Goal: Navigation & Orientation: Understand site structure

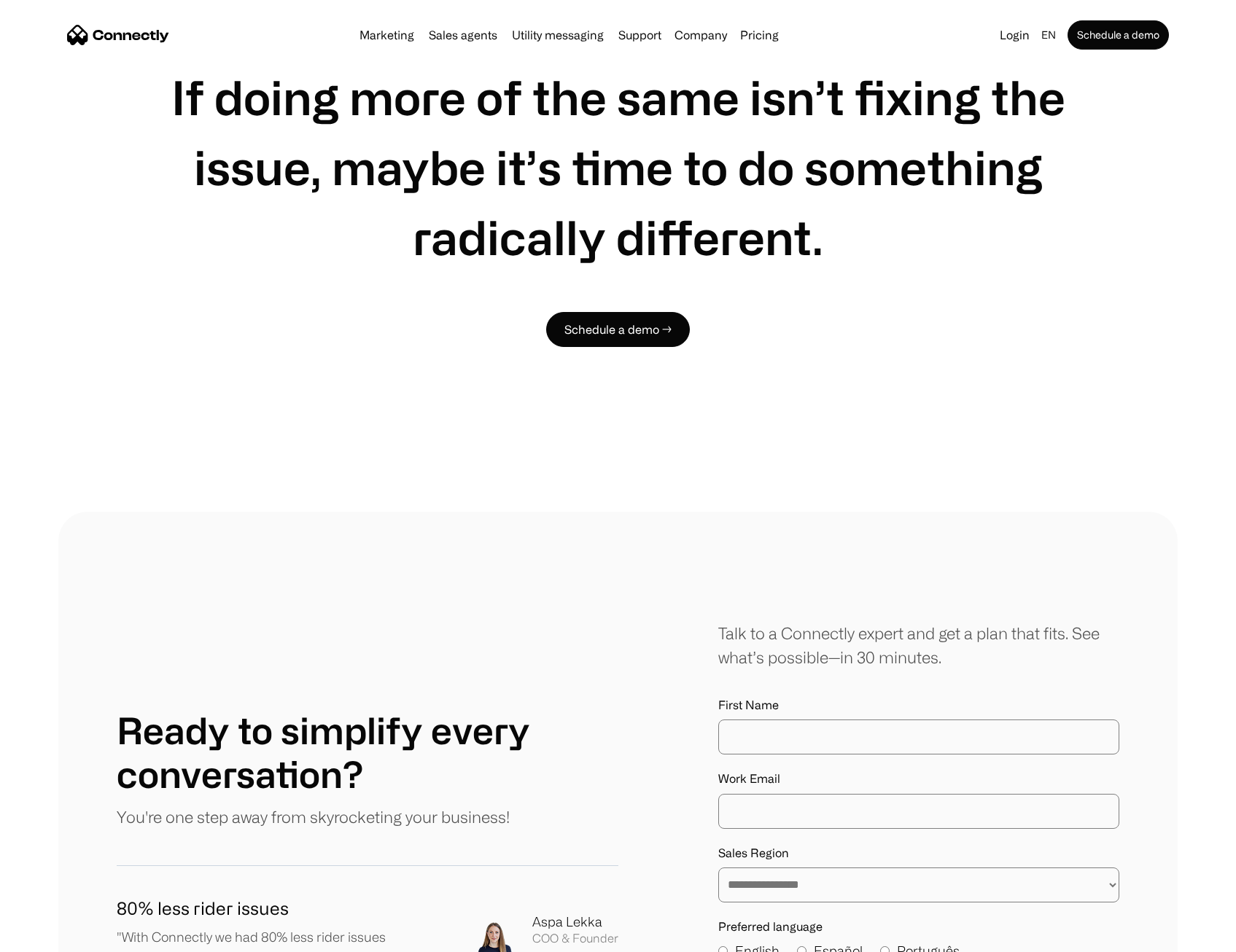
scroll to position [7068, 0]
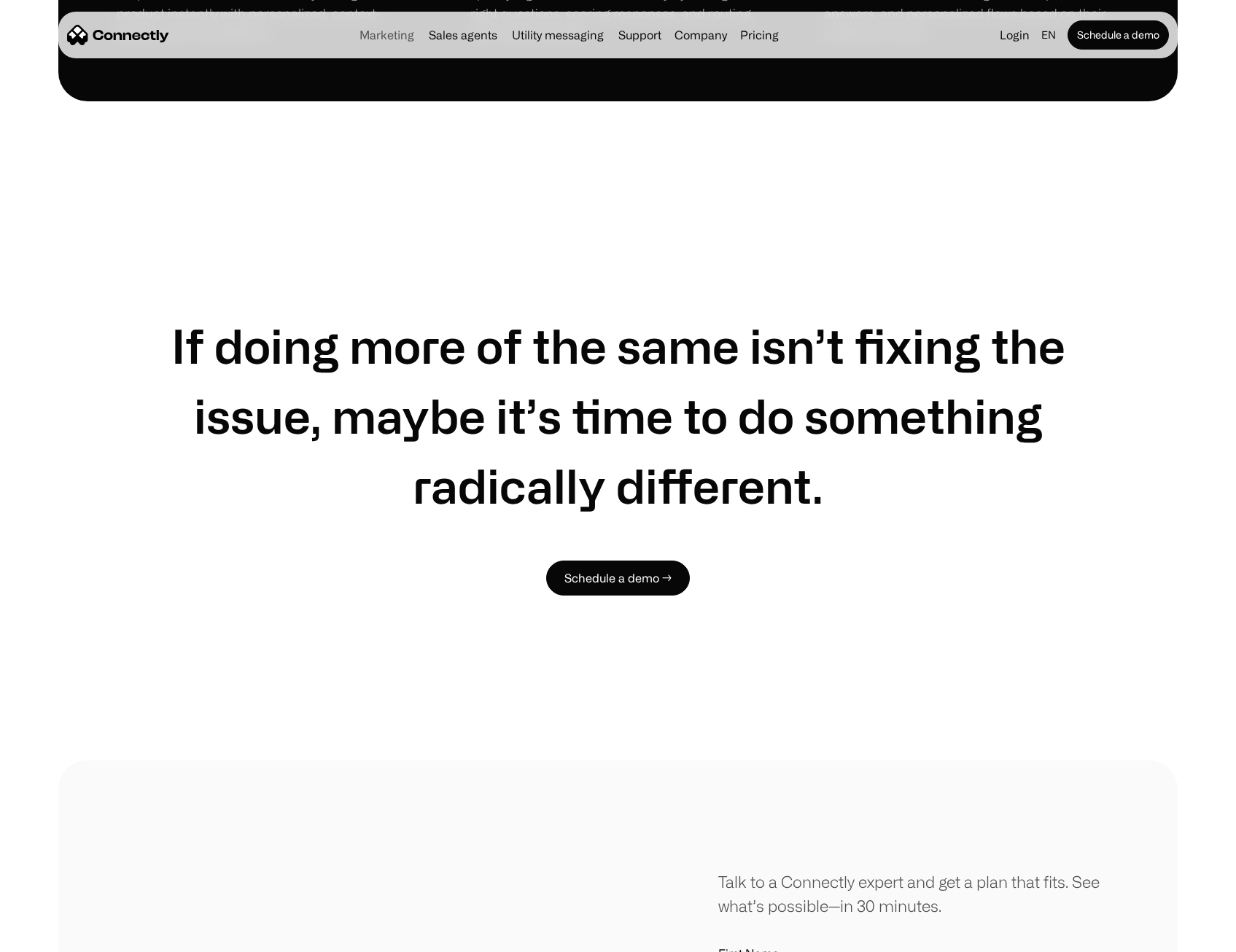
click at [393, 39] on link "Marketing" at bounding box center [387, 35] width 67 height 12
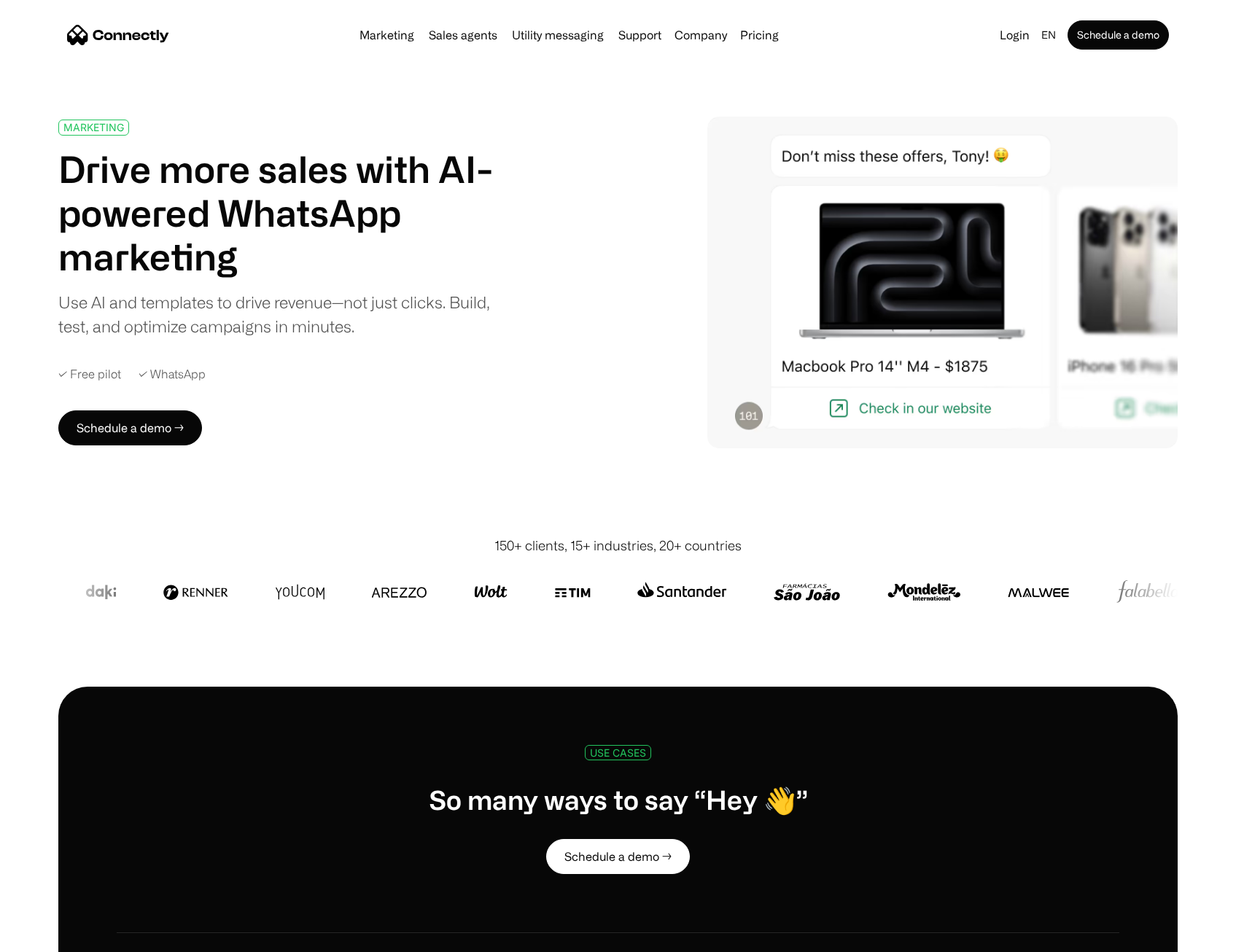
click at [393, 34] on link "Marketing" at bounding box center [387, 35] width 67 height 12
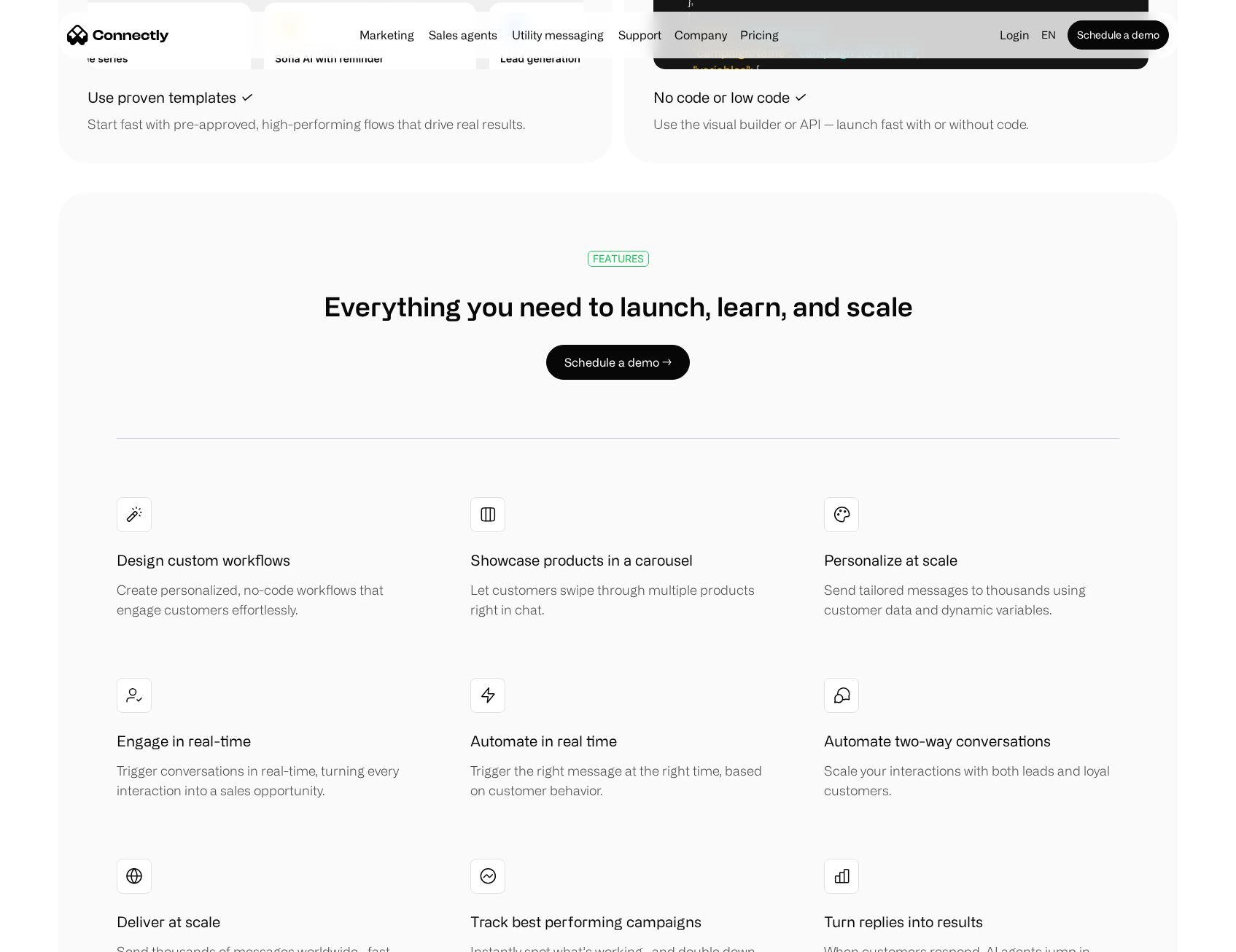
scroll to position [2259, 0]
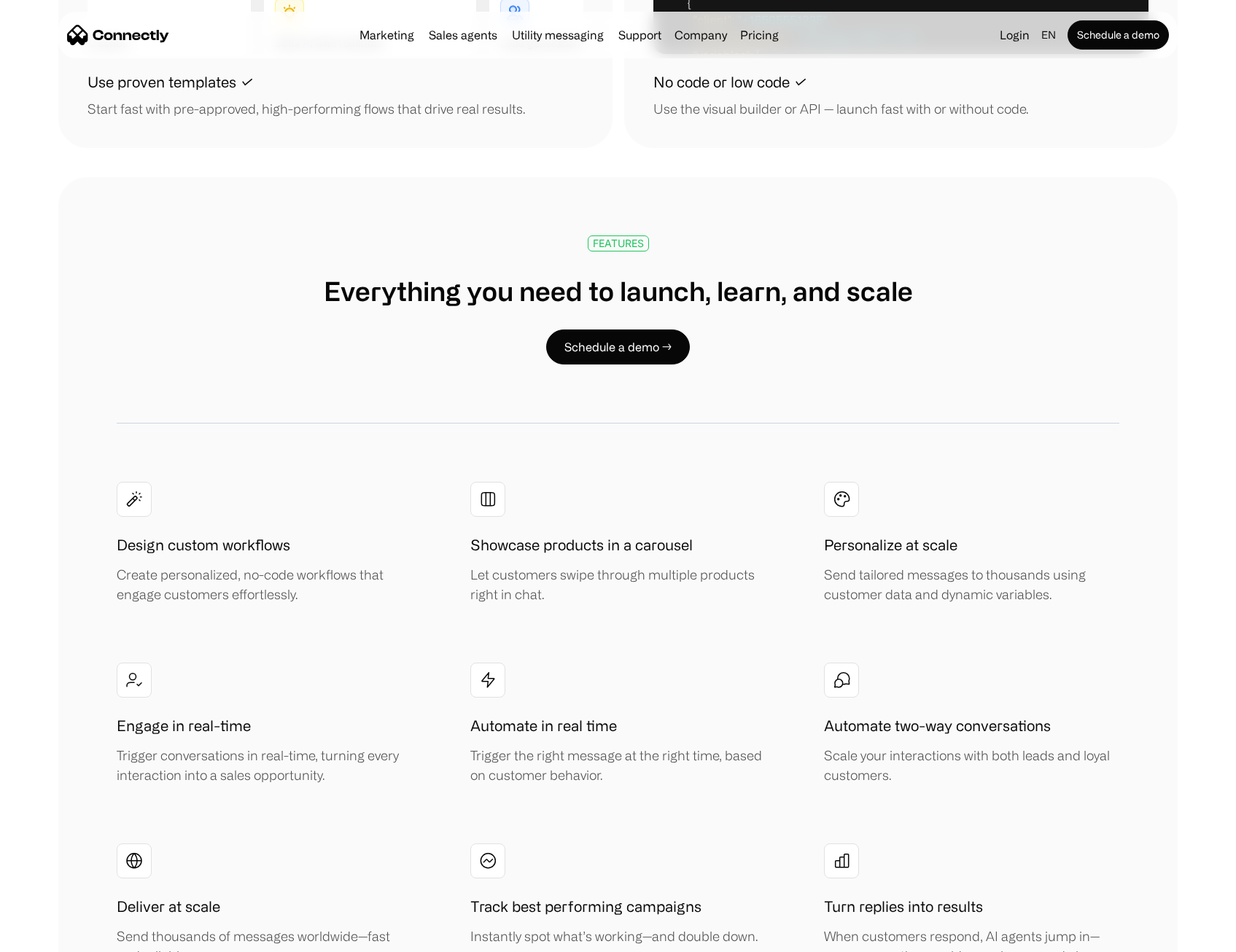
click at [475, 52] on div "Marketing Sales agents Utility messaging Support Company About us Careers Conta…" at bounding box center [618, 35] width 1119 height 47
click at [483, 44] on div "Marketing Sales agents Utility messaging Support Company About us Careers Conta…" at bounding box center [569, 35] width 431 height 21
click at [492, 33] on link "Sales agents" at bounding box center [462, 35] width 80 height 12
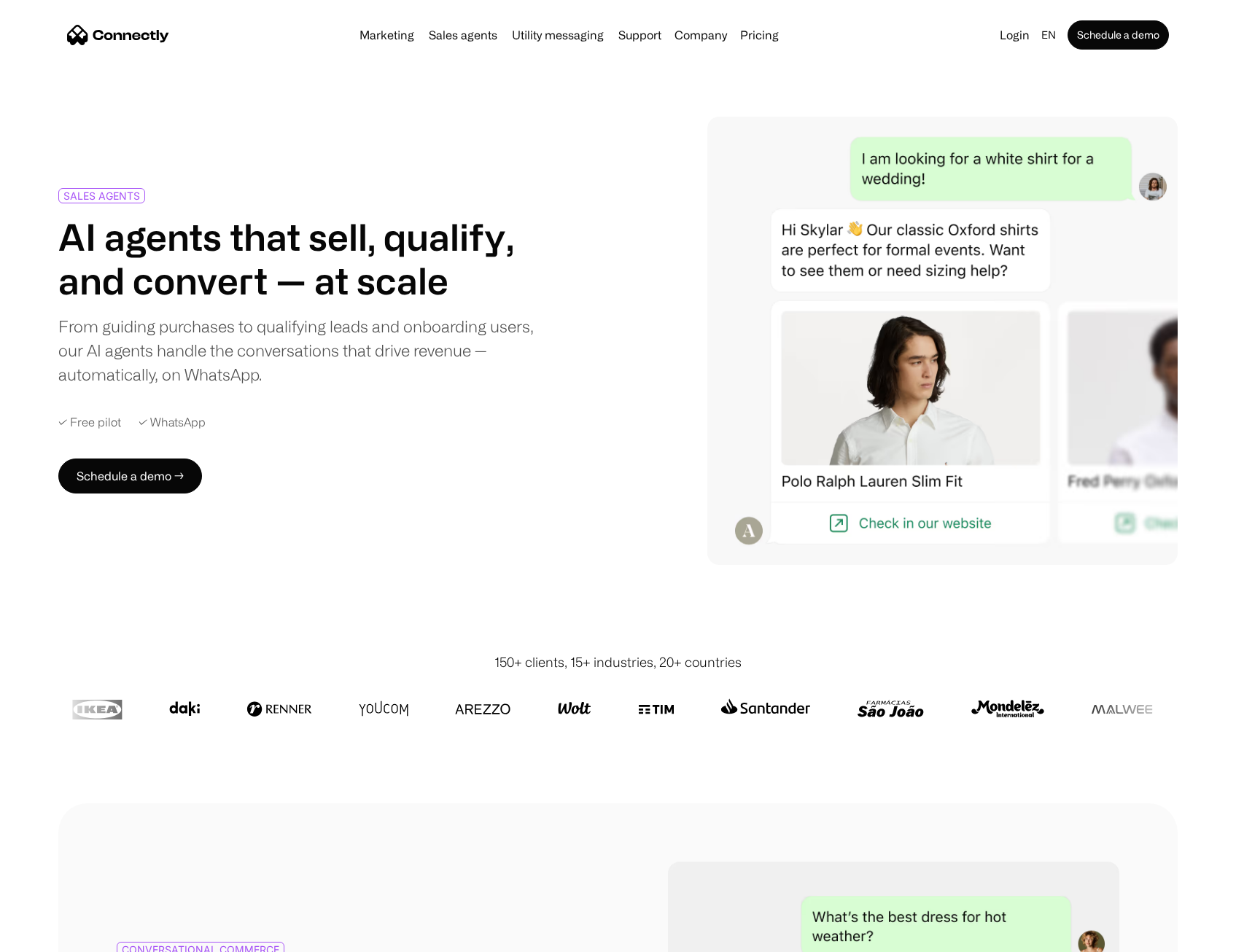
click at [408, 34] on link "Marketing" at bounding box center [387, 35] width 67 height 12
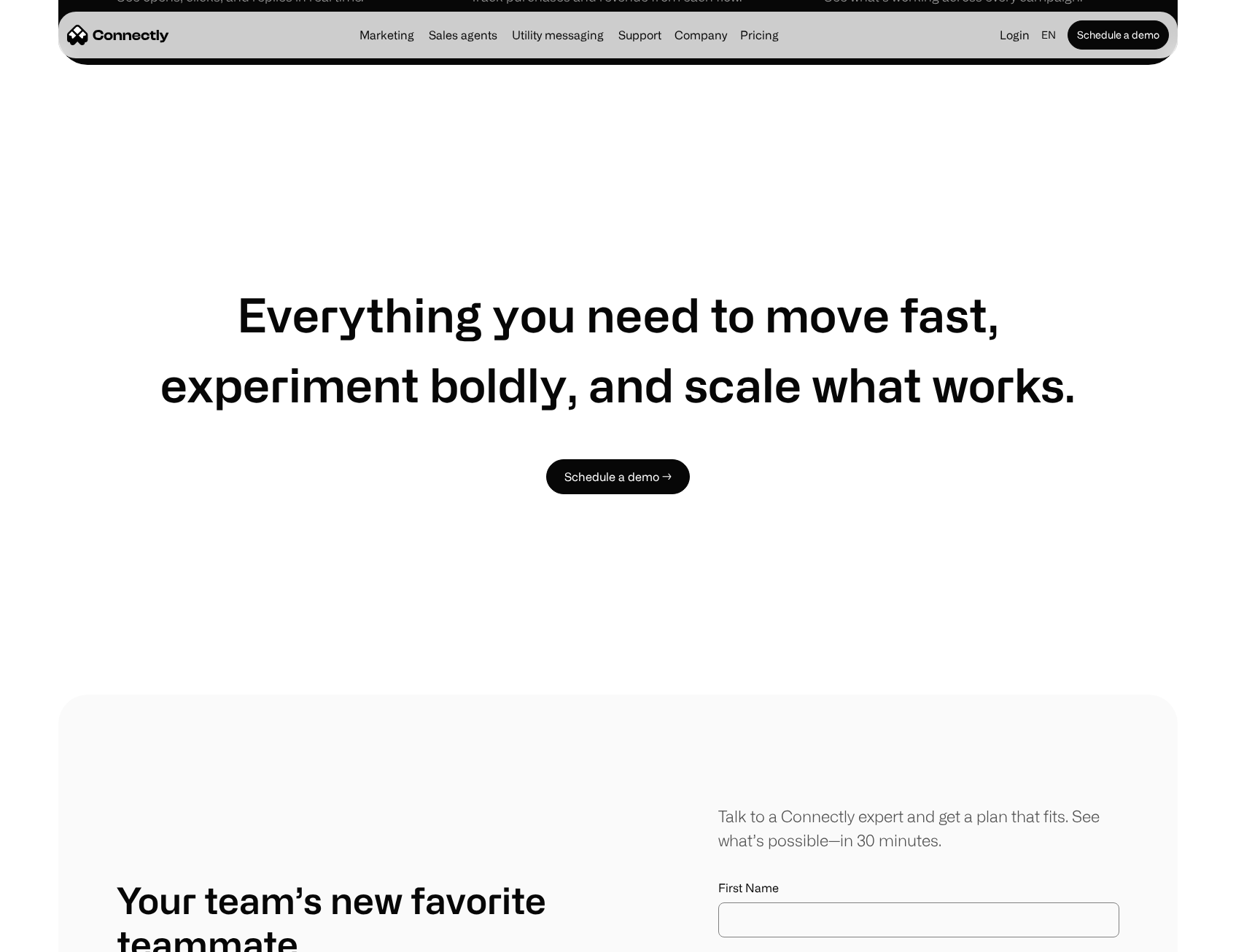
scroll to position [4008, 0]
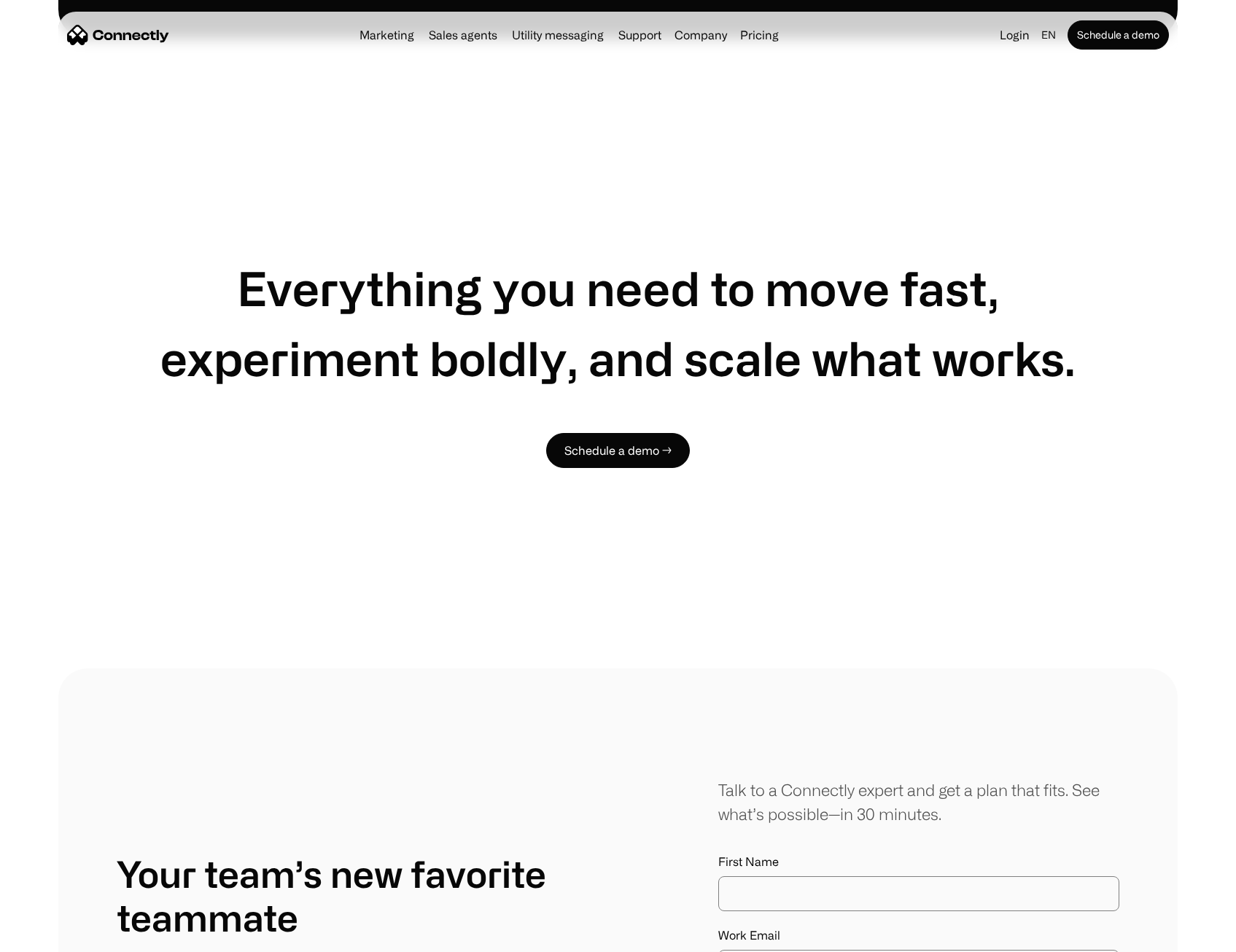
click at [494, 45] on div "Marketing Sales agents Utility messaging Support Company About us Careers Conta…" at bounding box center [569, 35] width 431 height 21
click at [479, 34] on link "Sales agents" at bounding box center [462, 35] width 80 height 12
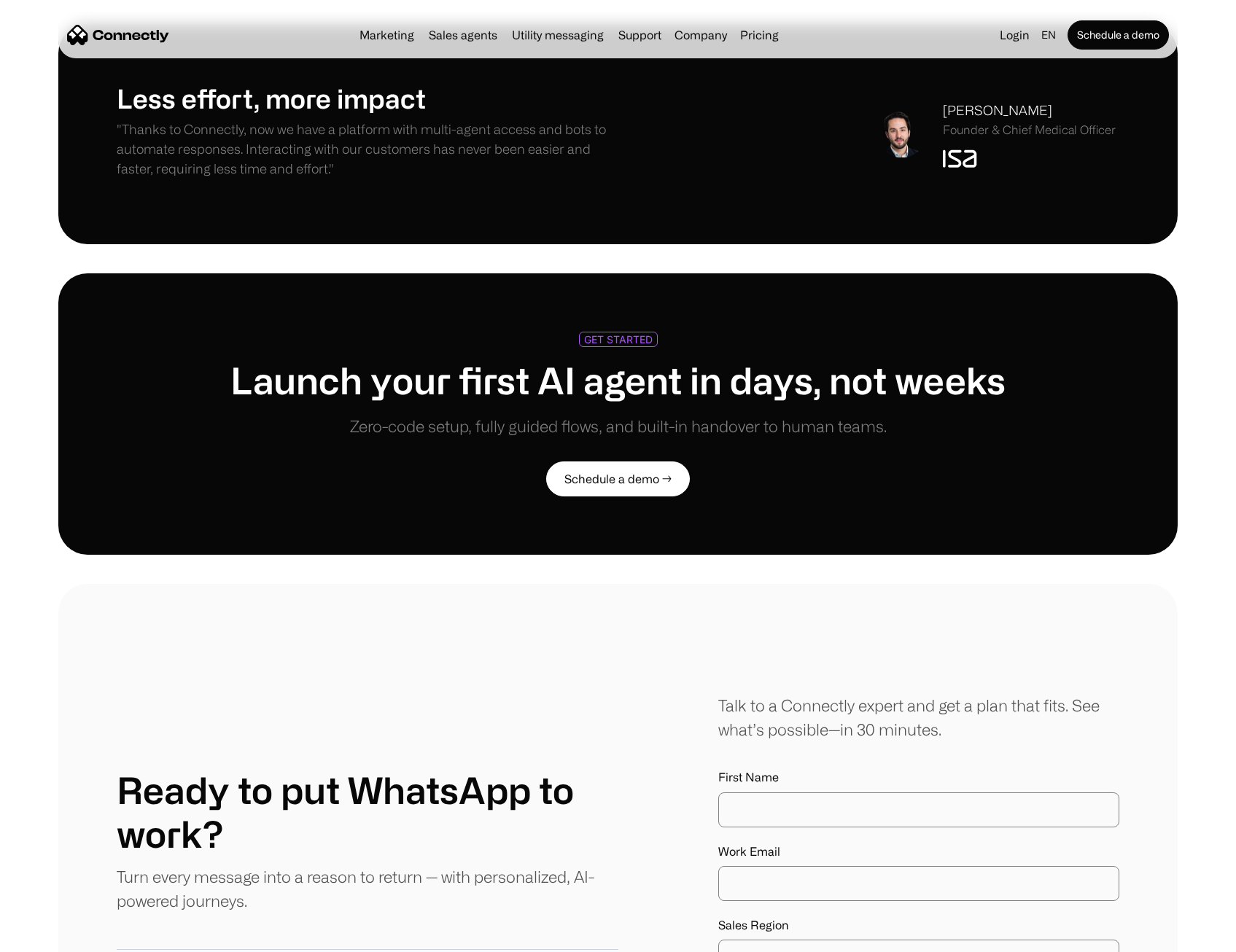
scroll to position [3060, 0]
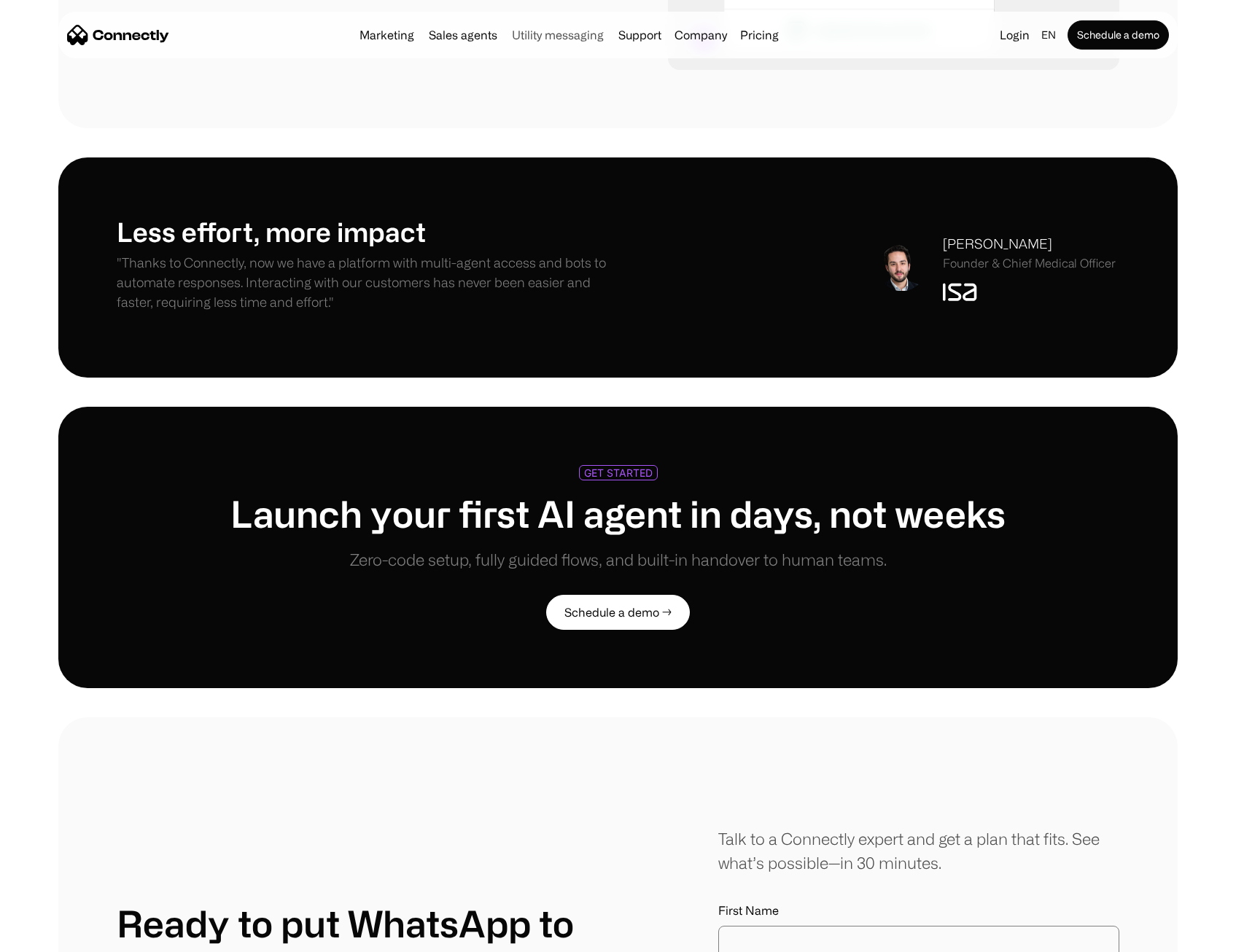
click at [553, 37] on link "Utility messaging" at bounding box center [558, 35] width 103 height 12
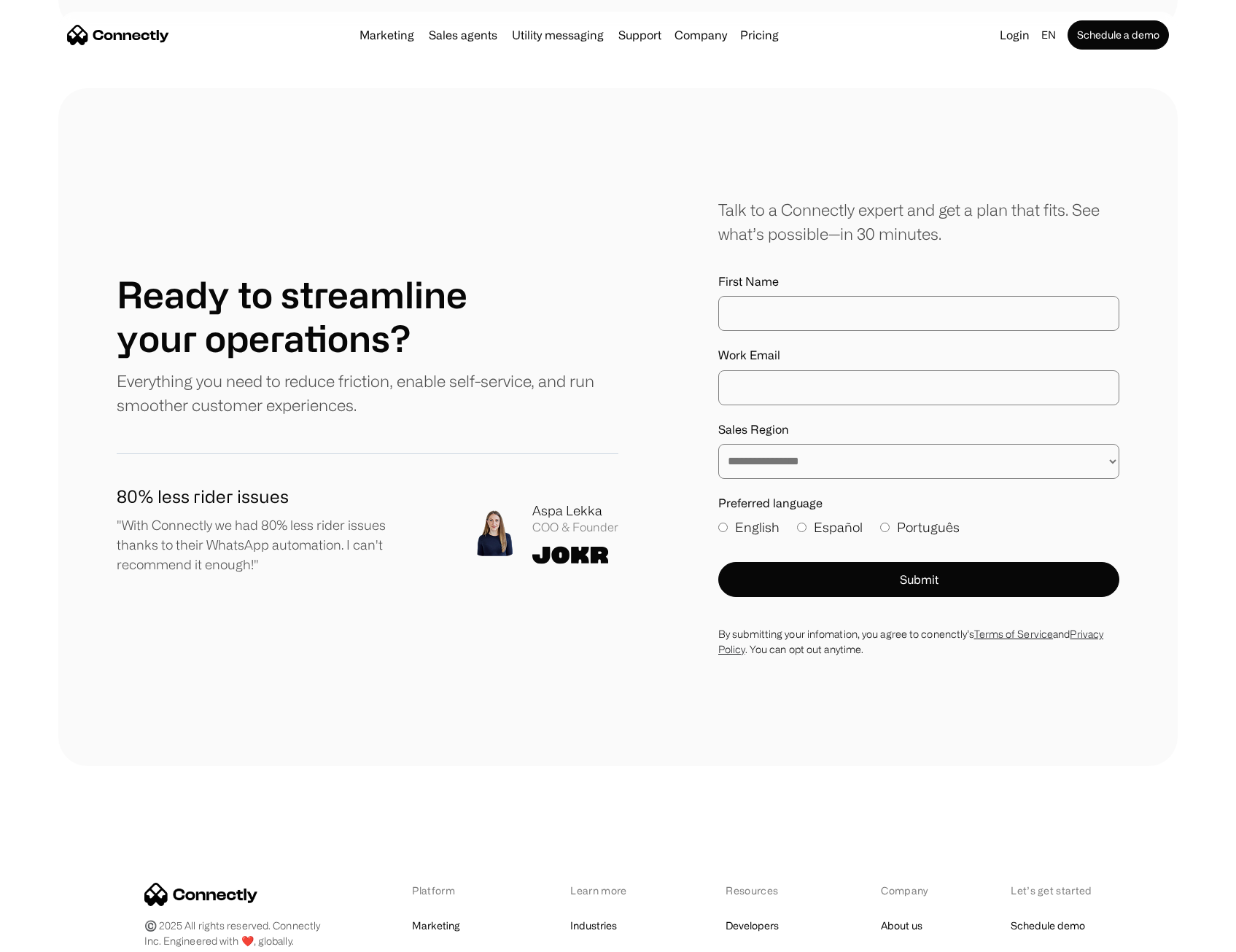
scroll to position [3206, 0]
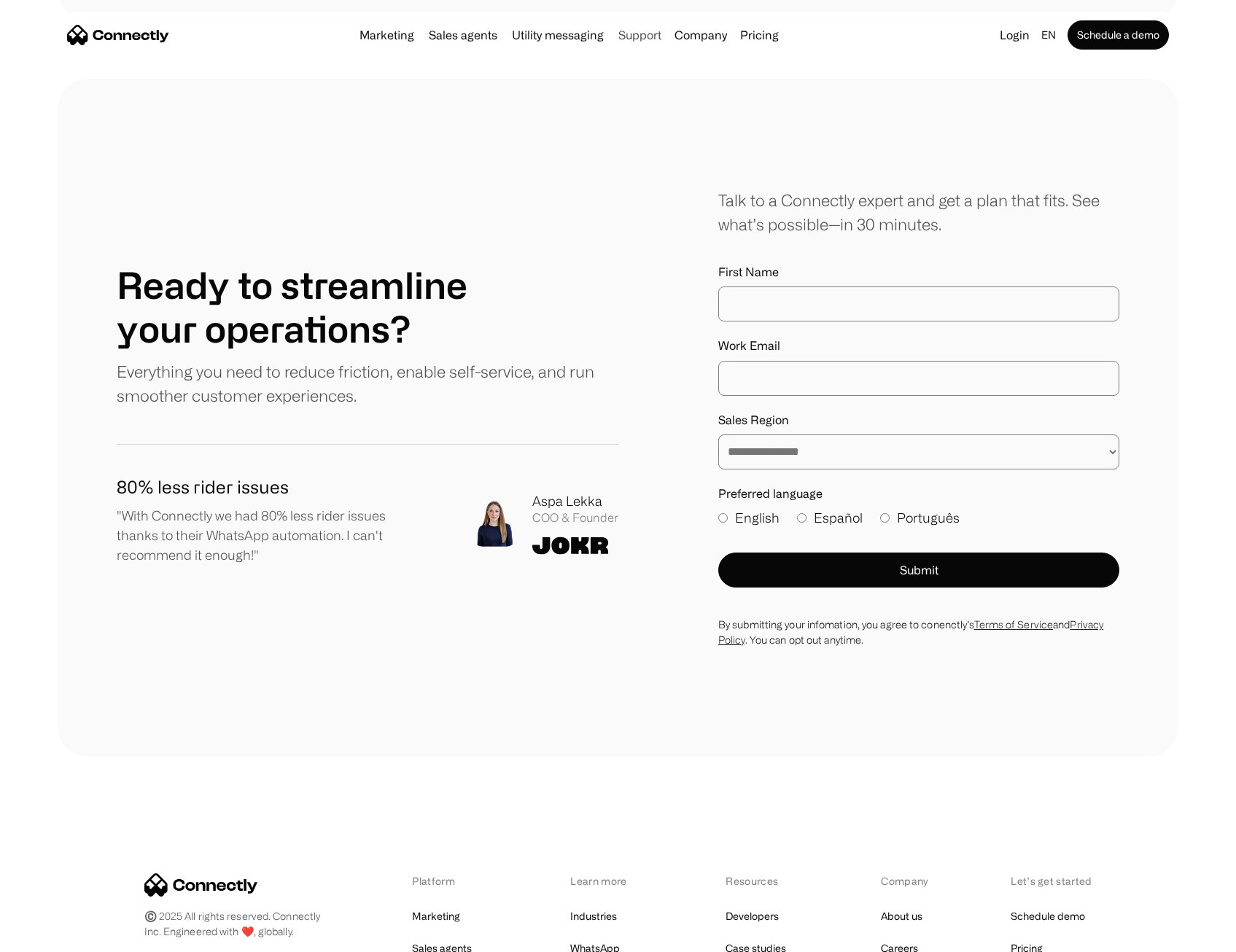
click at [654, 38] on link "Support" at bounding box center [640, 35] width 55 height 12
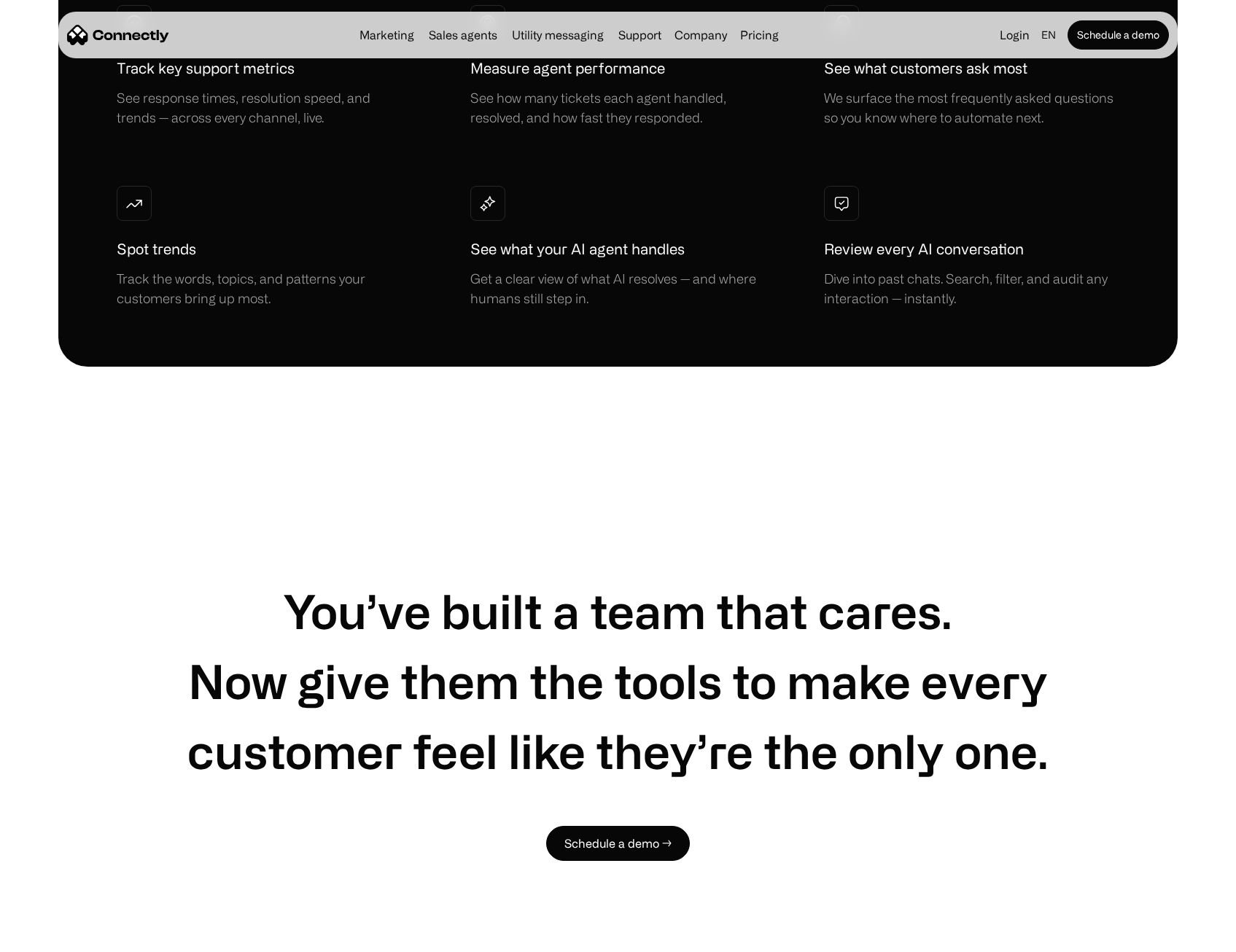
scroll to position [4372, 0]
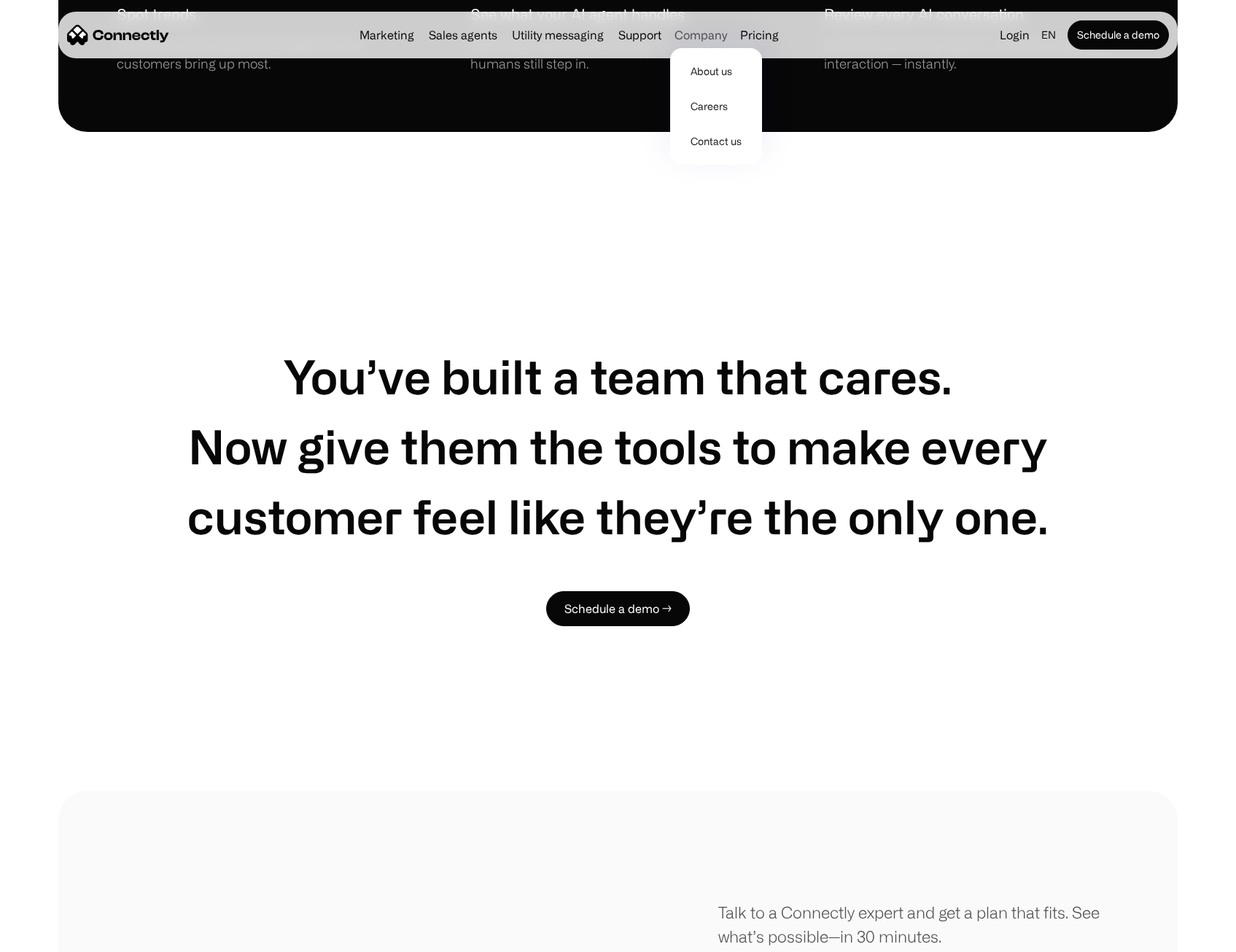
click at [706, 40] on div "Company" at bounding box center [700, 35] width 53 height 21
click at [709, 64] on link "About us" at bounding box center [715, 72] width 80 height 35
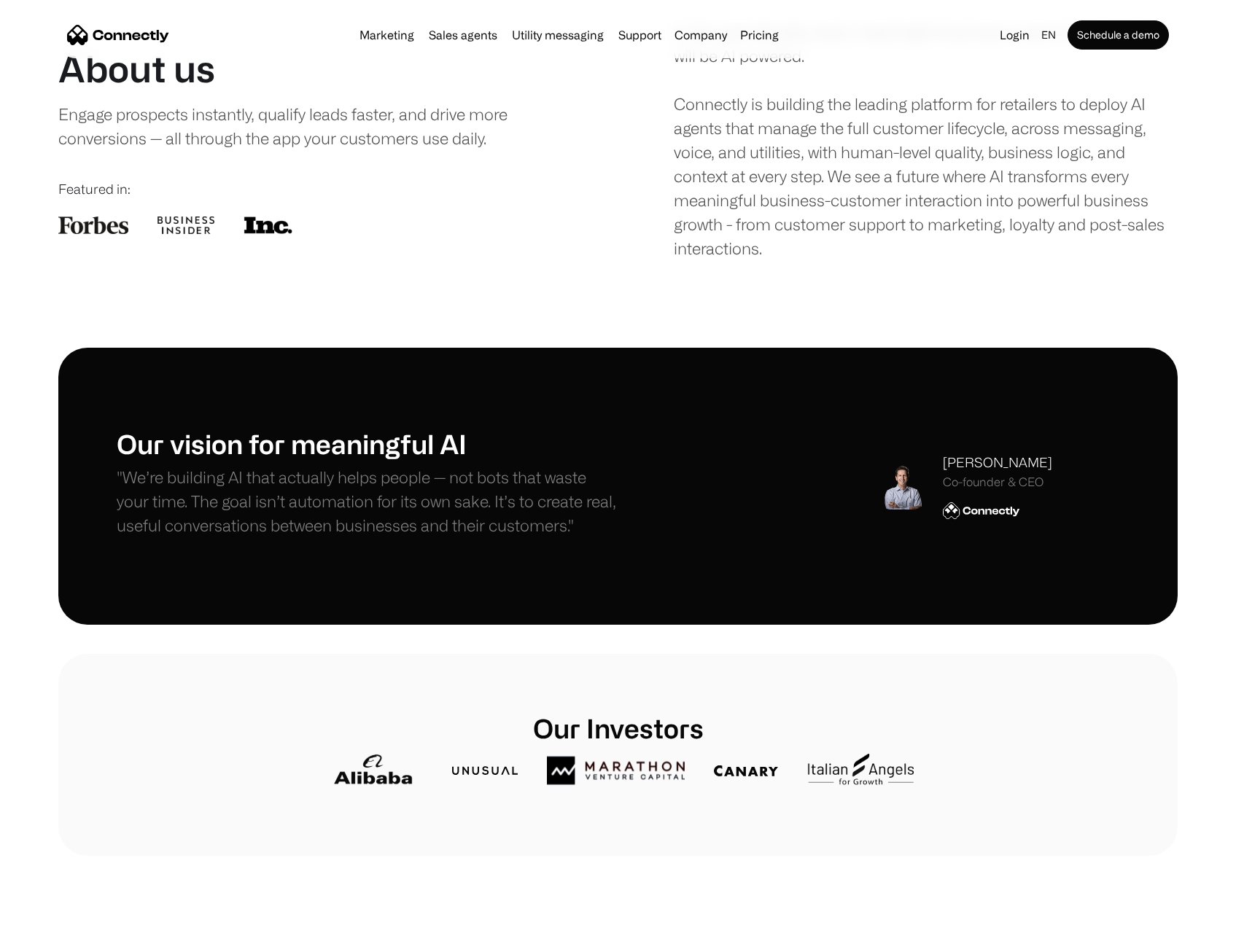
scroll to position [219, 0]
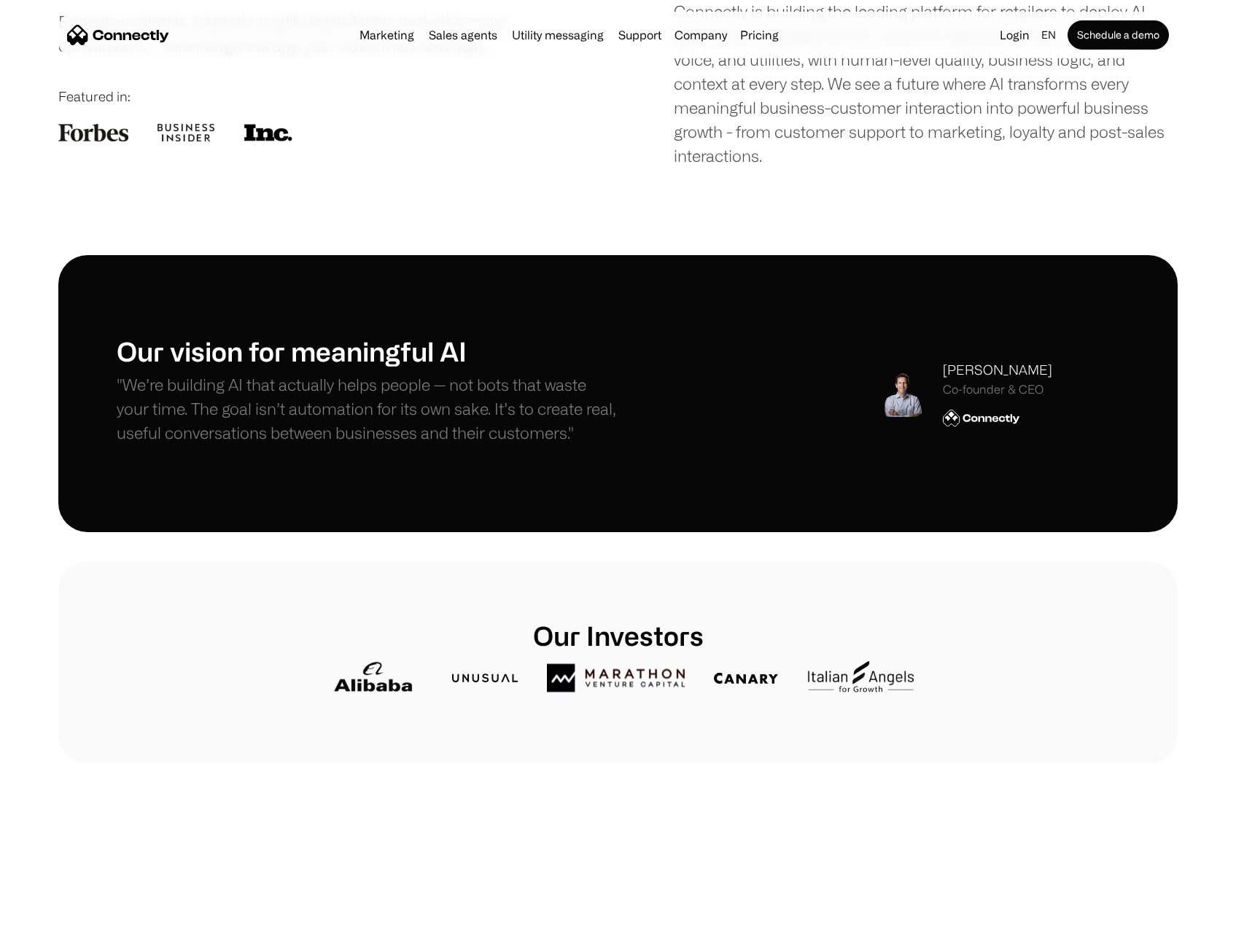
drag, startPoint x: 888, startPoint y: 378, endPoint x: 899, endPoint y: 373, distance: 12.1
click at [888, 378] on img at bounding box center [902, 393] width 47 height 47
click at [988, 370] on div "[PERSON_NAME]" at bounding box center [997, 370] width 109 height 20
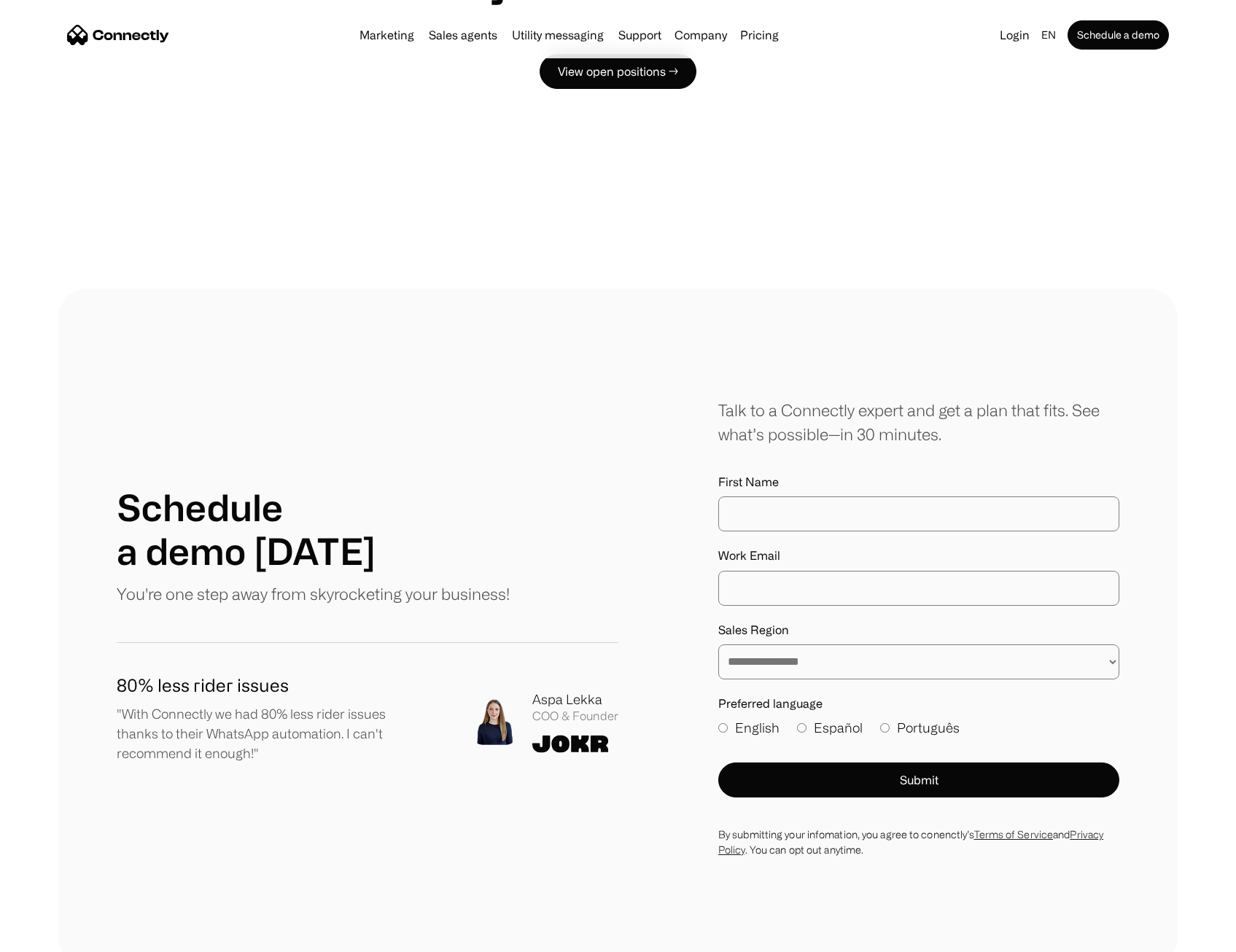
scroll to position [1312, 0]
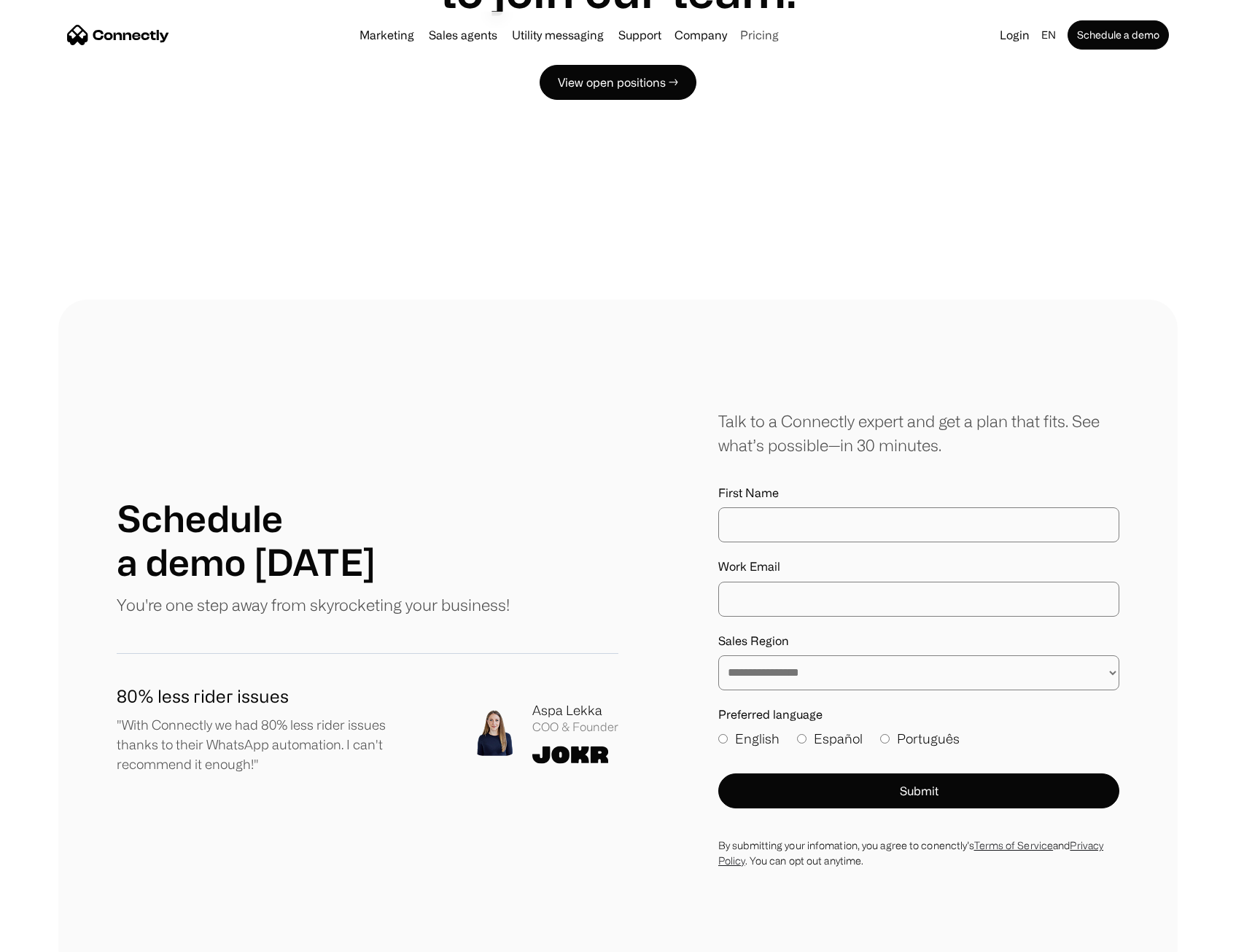
click at [764, 39] on link "Pricing" at bounding box center [759, 35] width 51 height 12
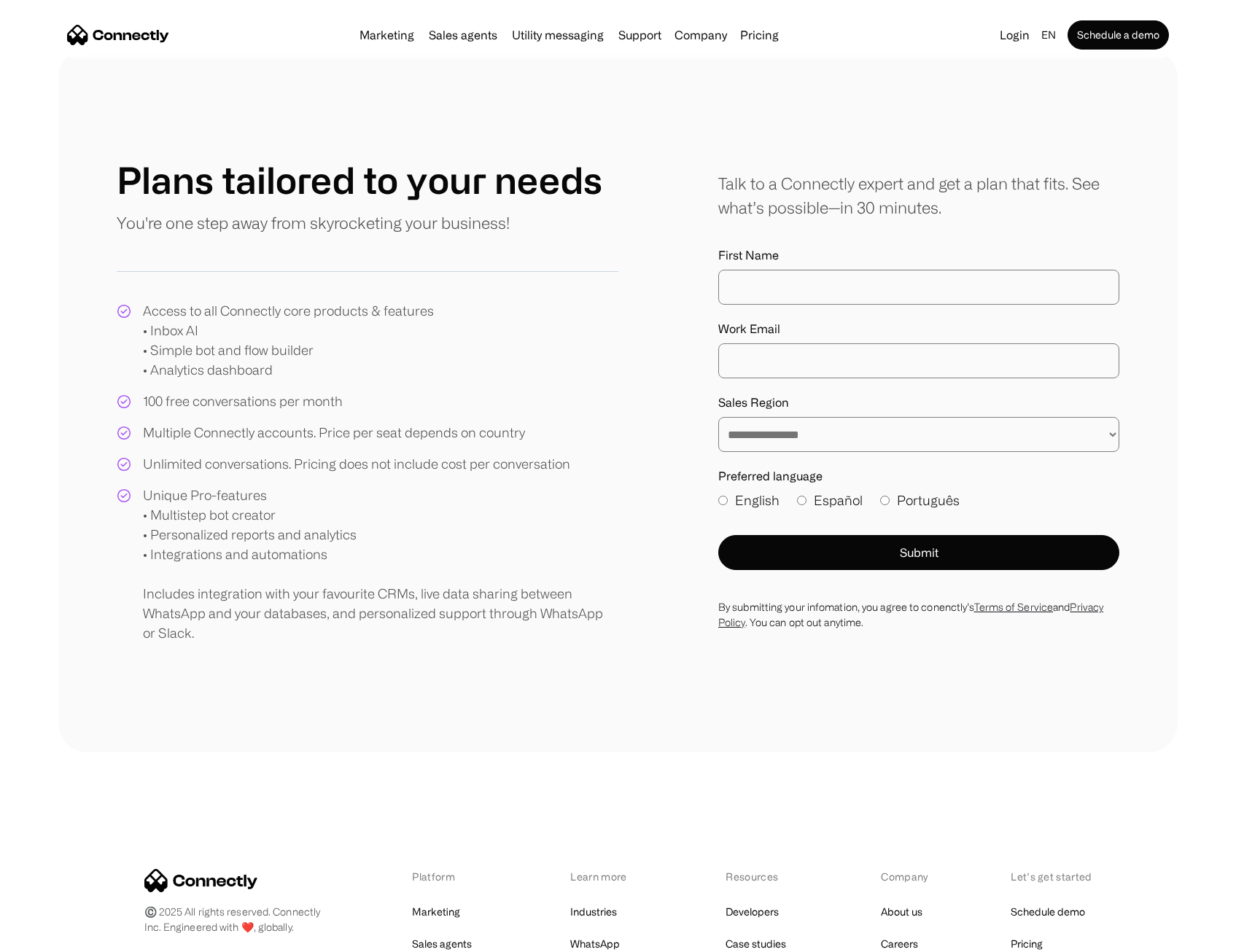
scroll to position [26, 0]
